Goal: Find specific page/section: Find specific page/section

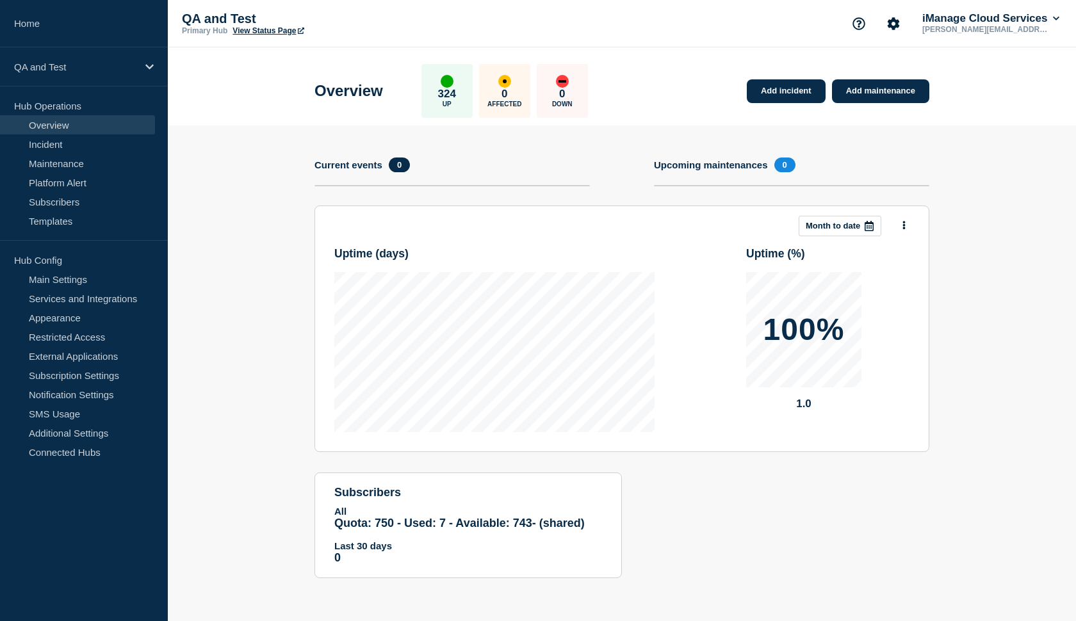
click at [47, 23] on link "Home" at bounding box center [84, 23] width 168 height 47
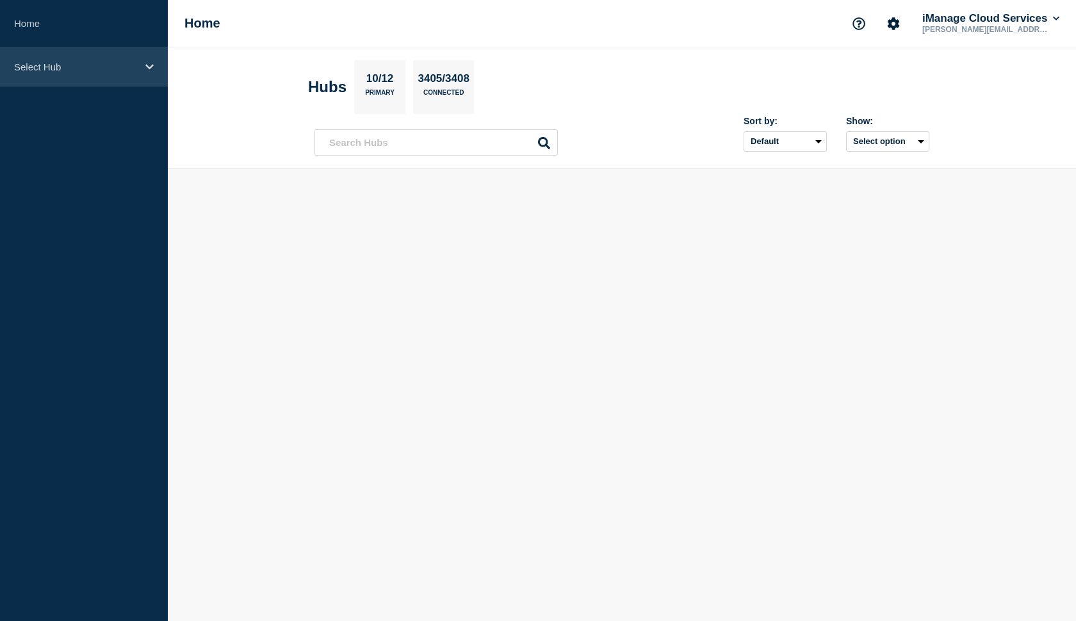
click at [104, 61] on p "Select Hub" at bounding box center [75, 66] width 123 height 11
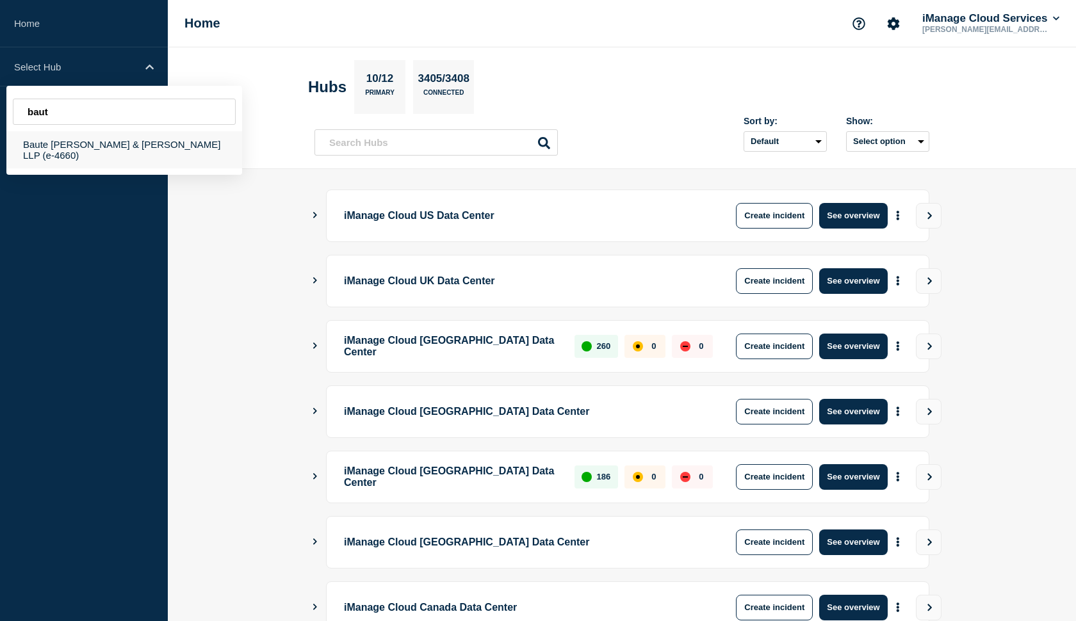
type input "baut"
click at [59, 145] on div "Baute [PERSON_NAME] & [PERSON_NAME] LLP (e-4660)" at bounding box center [124, 149] width 236 height 37
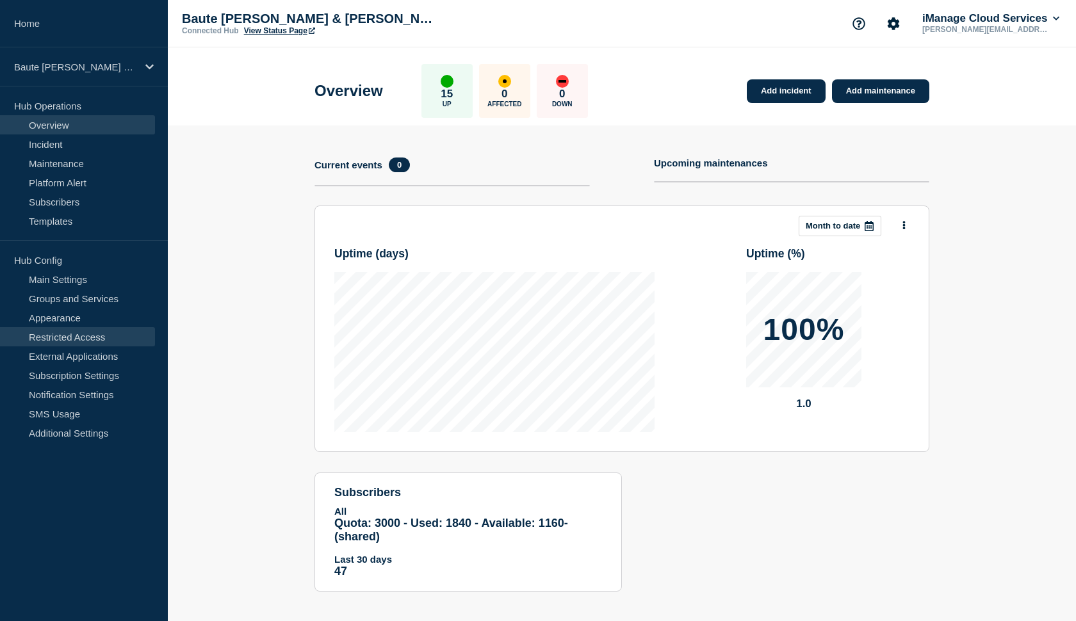
click at [60, 334] on link "Restricted Access" at bounding box center [77, 336] width 155 height 19
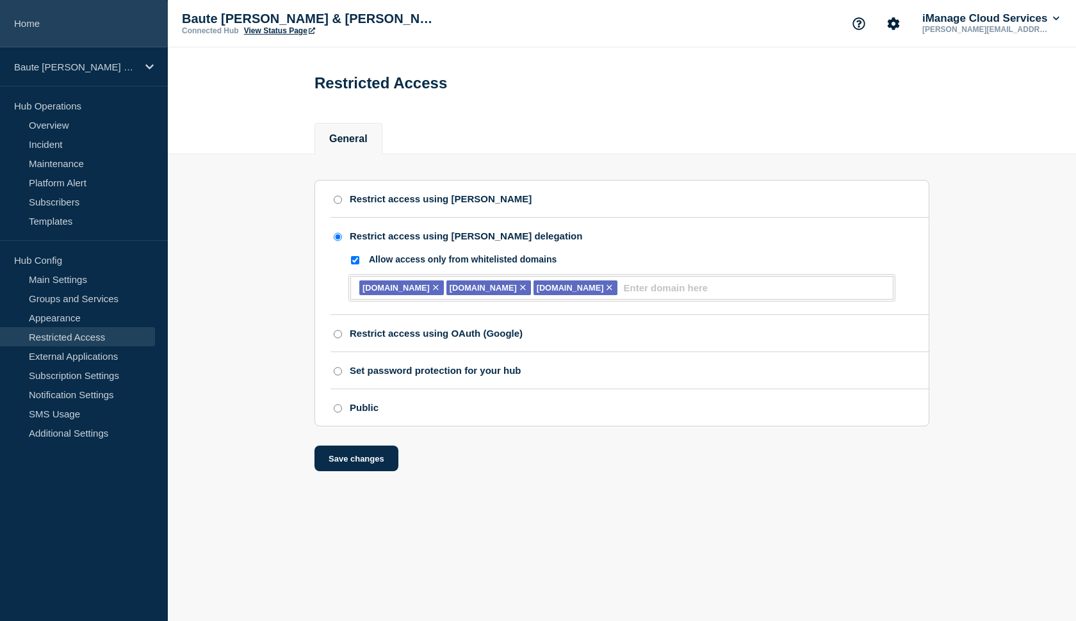
click at [27, 29] on link "Home" at bounding box center [84, 23] width 168 height 47
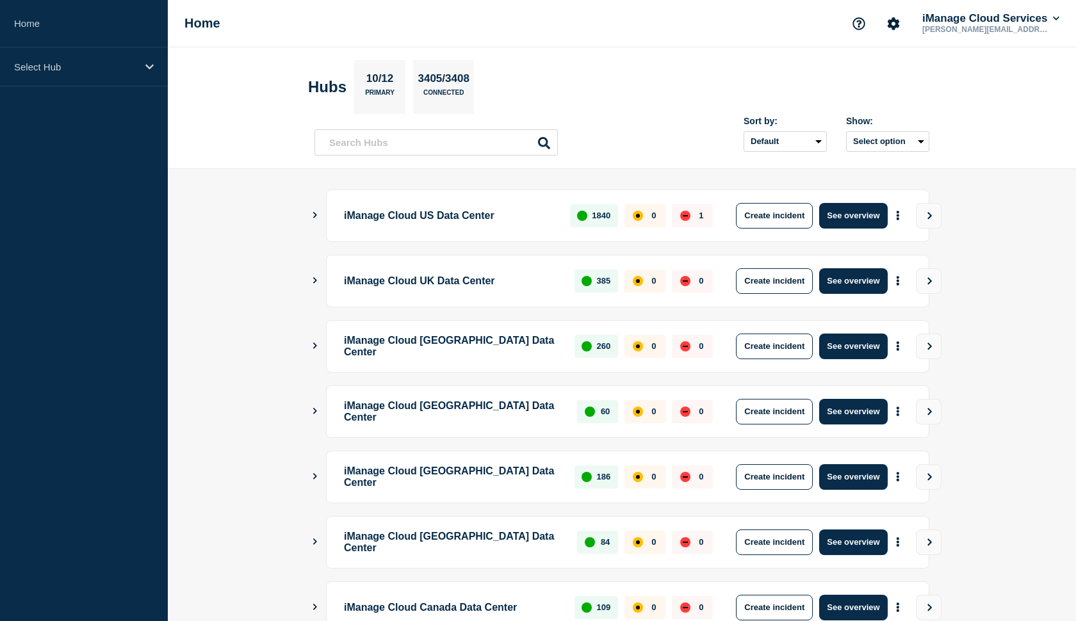
click at [489, 1] on div "Home iManage Cloud Services [PERSON_NAME][EMAIL_ADDRESS][PERSON_NAME][DOMAIN_NA…" at bounding box center [622, 23] width 908 height 47
